Goal: Contribute content

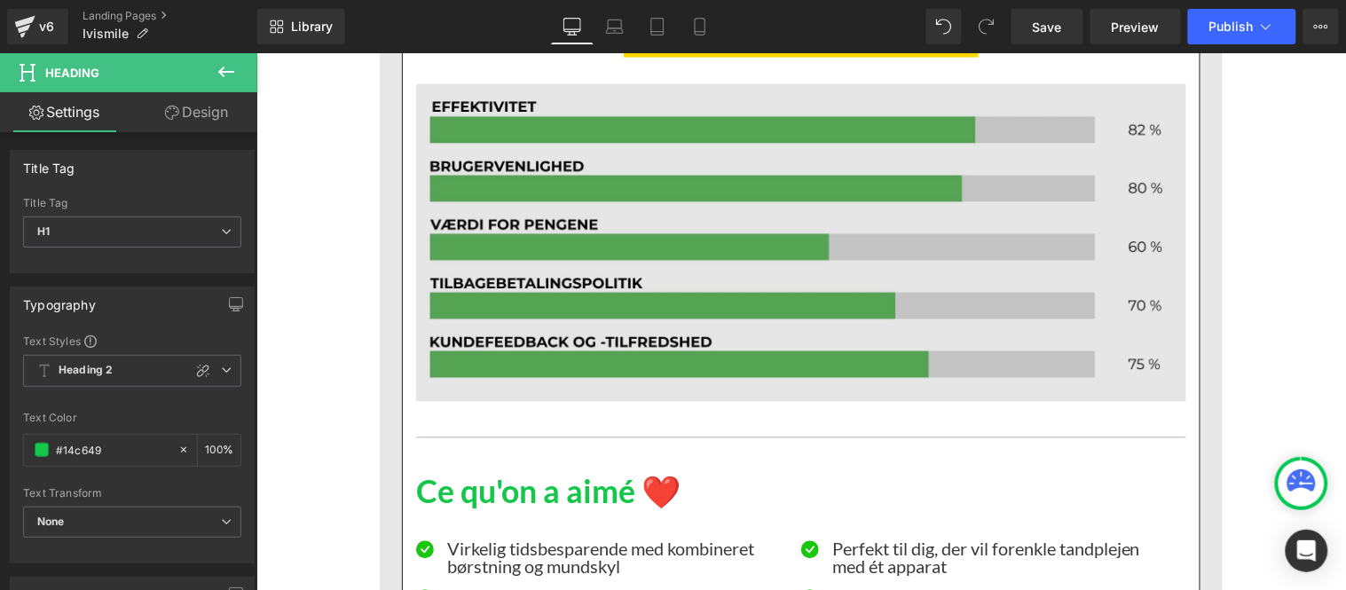
scroll to position [14691, 0]
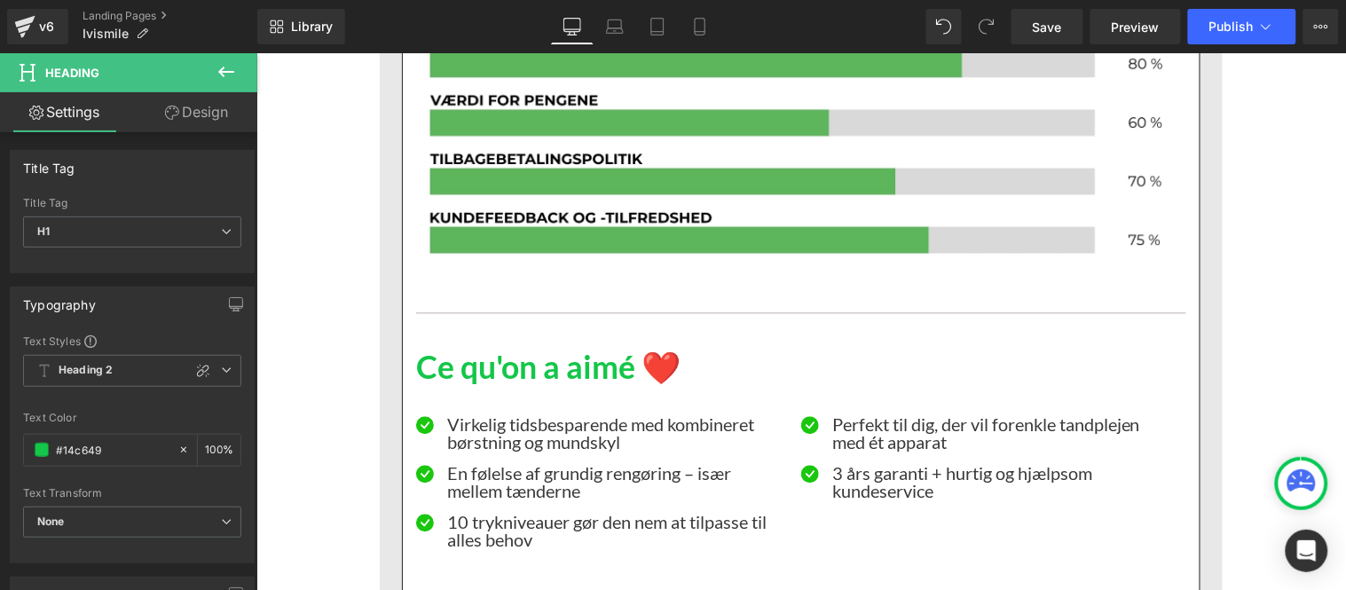
click at [534, 349] on h1 "Ce qu'on a aimé ❤️" at bounding box center [800, 368] width 770 height 38
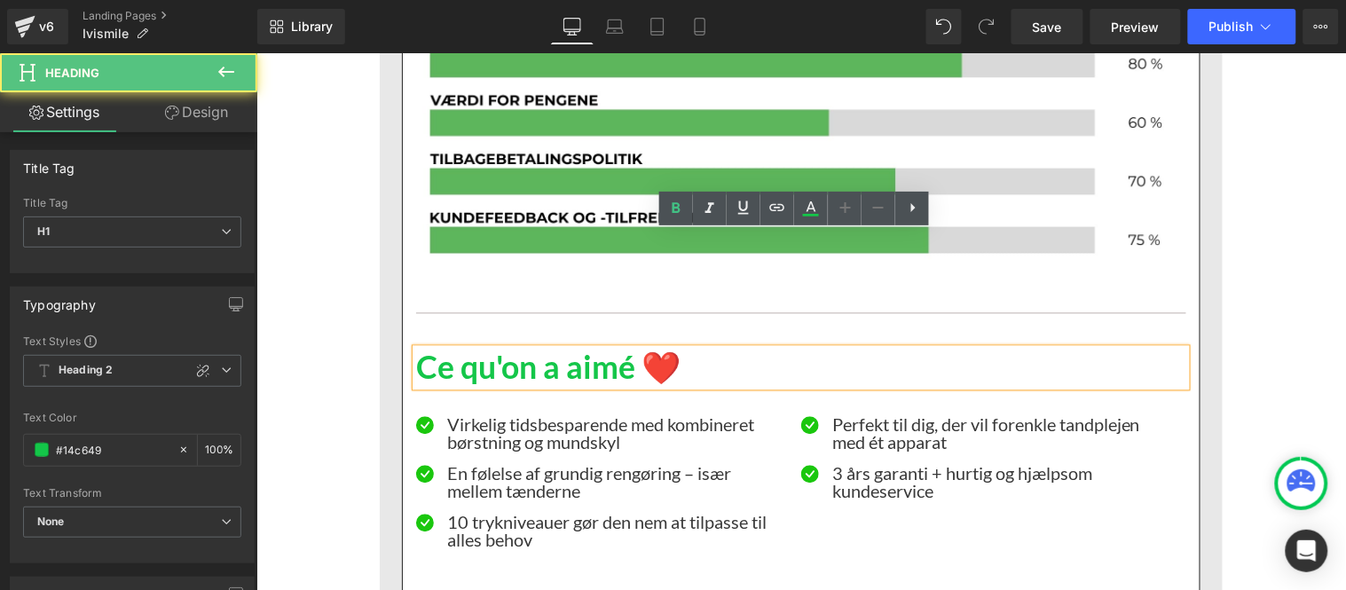
click at [572, 349] on h1 "Ce qu'on a aimé ❤️" at bounding box center [800, 368] width 770 height 38
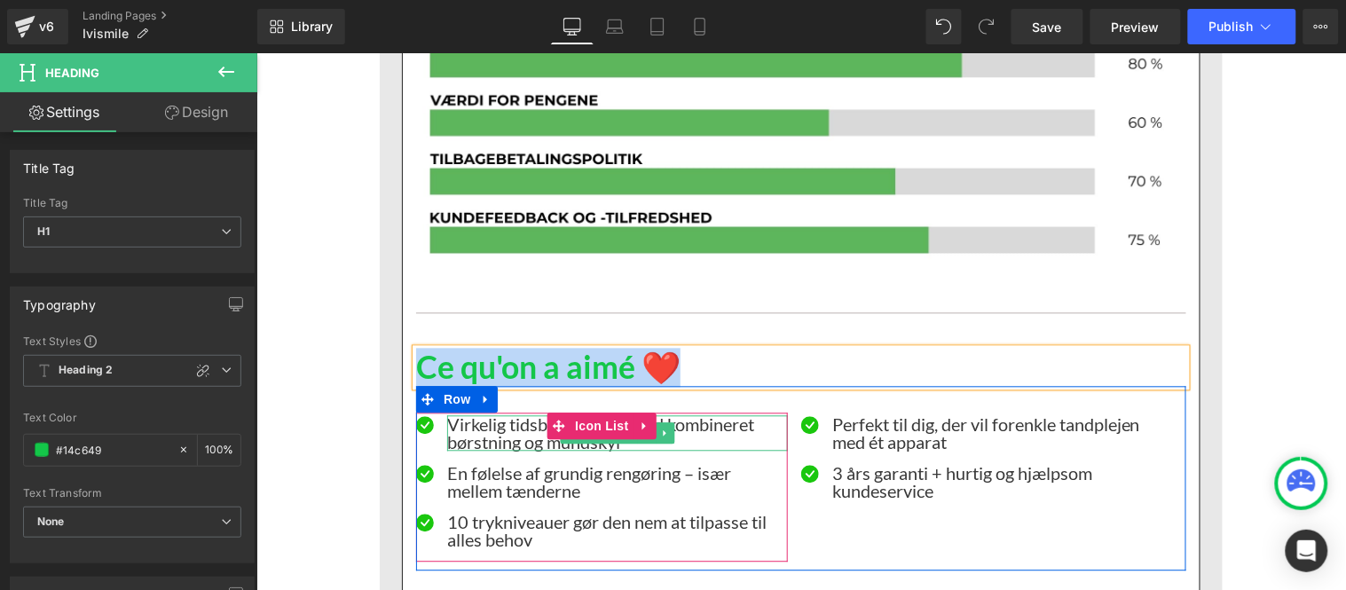
paste div
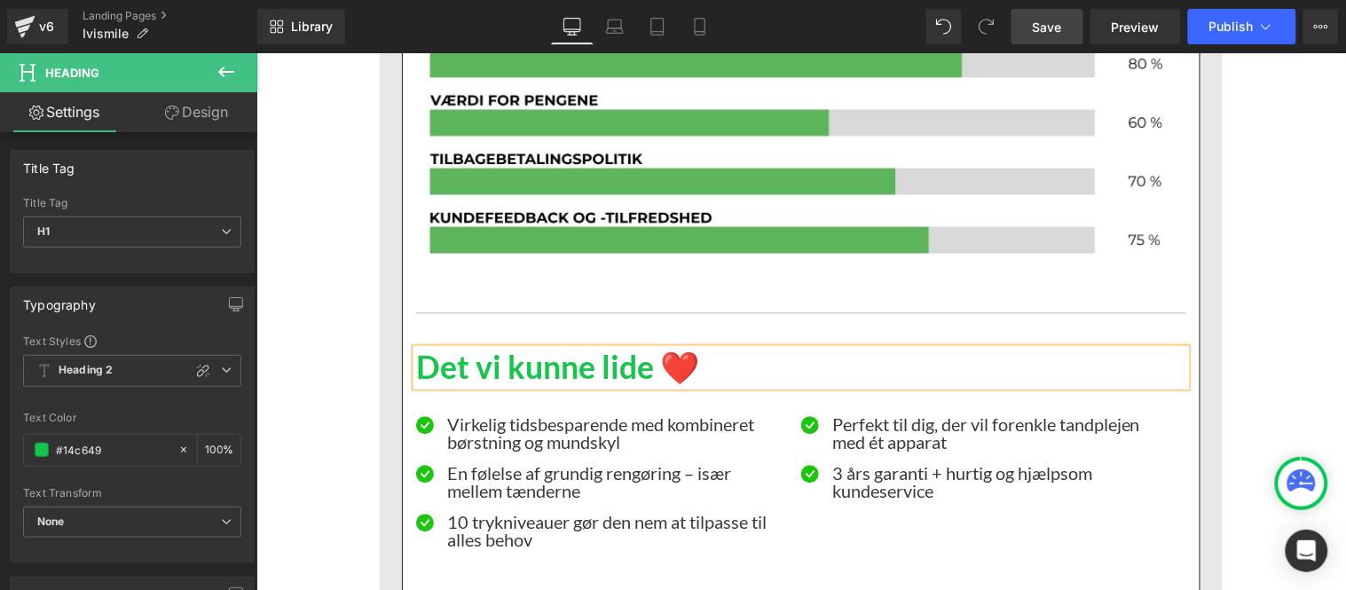
click at [1051, 29] on span "Save" at bounding box center [1047, 27] width 29 height 19
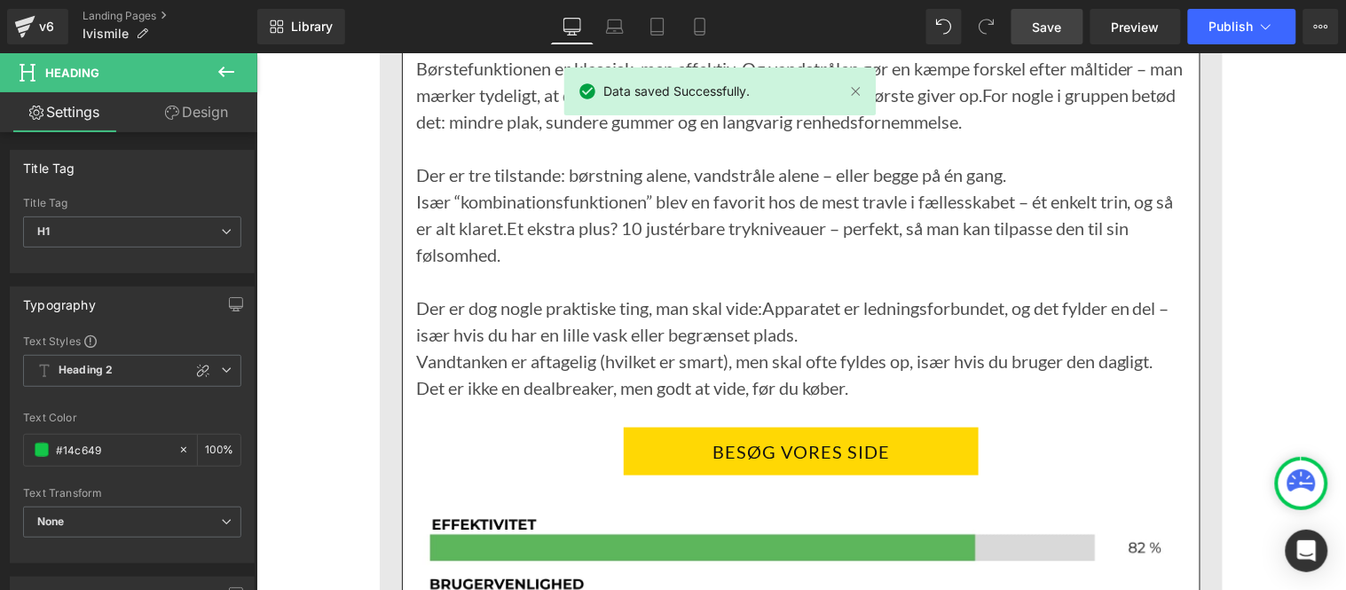
scroll to position [14147, 0]
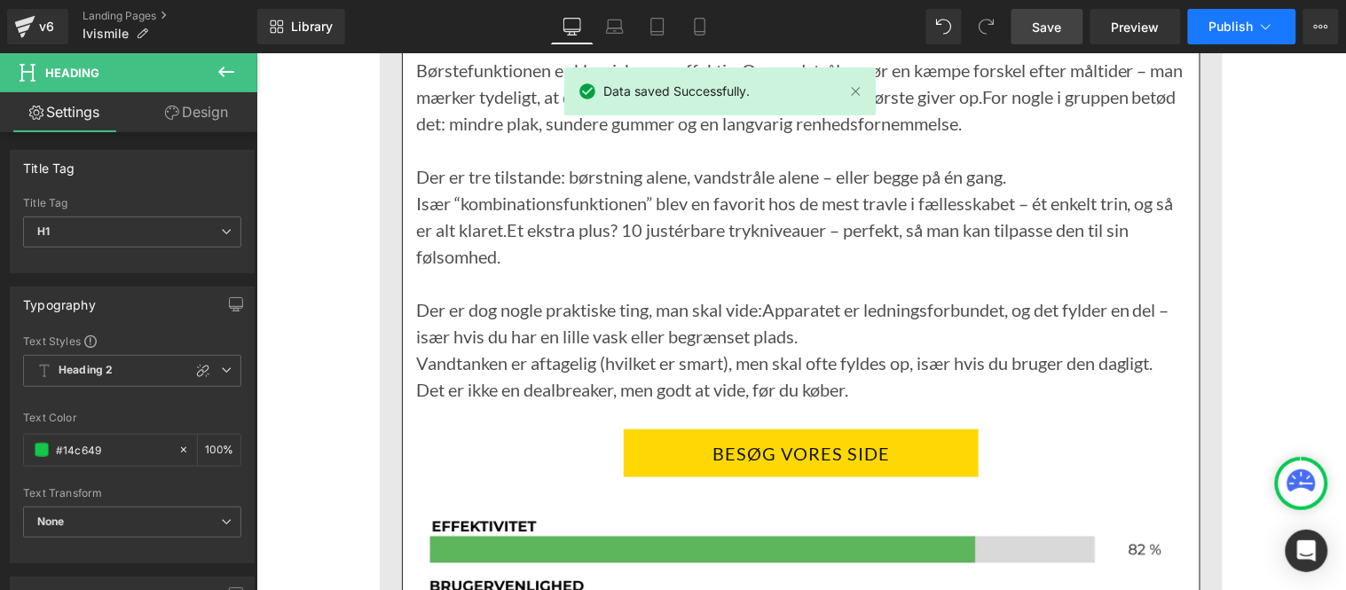
click at [1229, 21] on span "Publish" at bounding box center [1232, 27] width 44 height 14
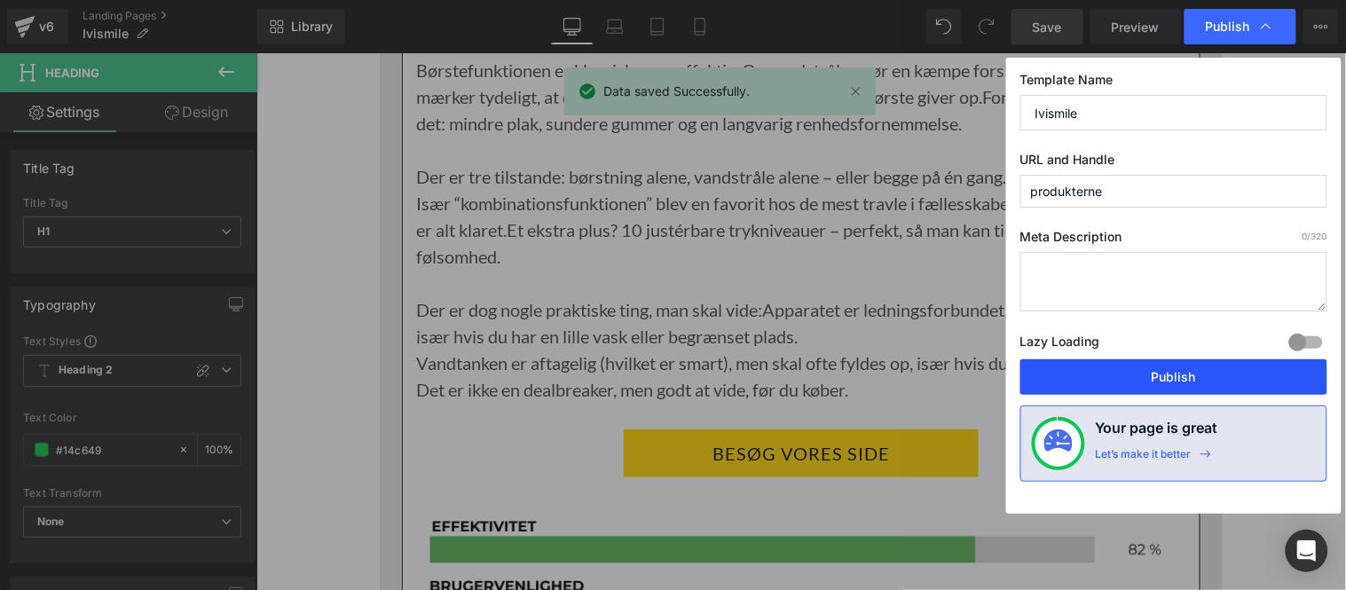
click at [1149, 379] on button "Publish" at bounding box center [1174, 376] width 307 height 35
